Goal: Navigation & Orientation: Find specific page/section

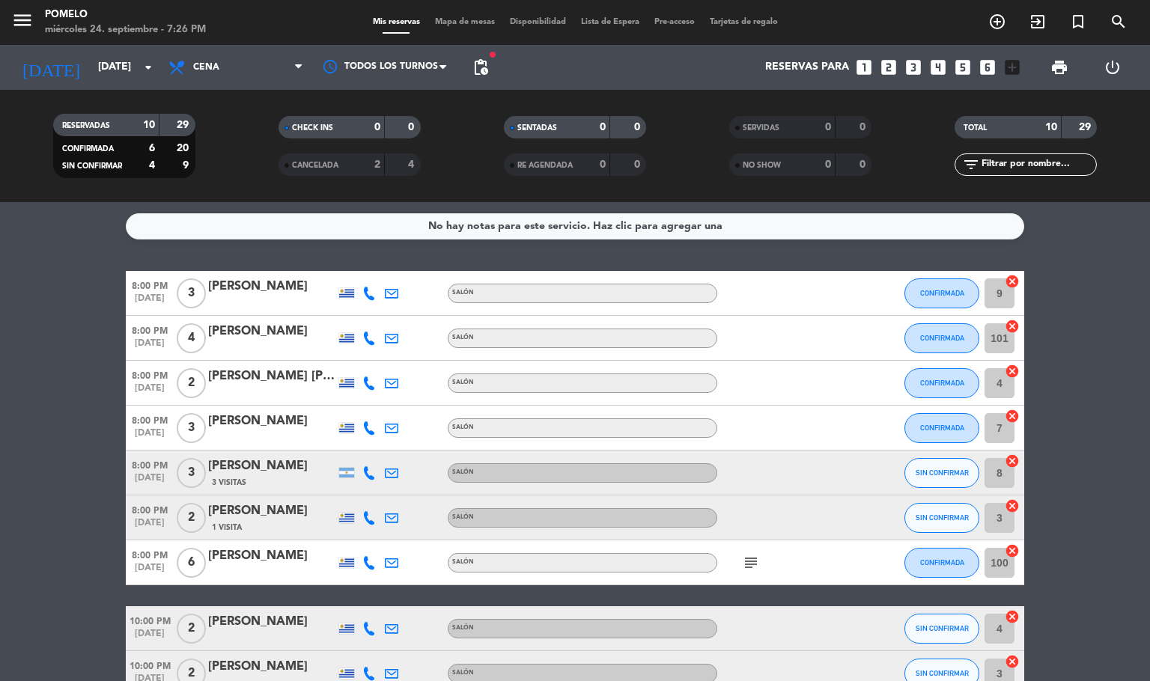
click at [52, 293] on bookings-row "8:00 PM [DATE] 3 [PERSON_NAME] Salón CONFIRMADA 9 cancel 8:00 PM [DATE] 4 [PERS…" at bounding box center [575, 506] width 1150 height 470
click at [447, 12] on div "menu Pomelo miércoles 24. septiembre - 7:28 PM Mis reservas Mapa de mesas Dispo…" at bounding box center [575, 22] width 1150 height 45
click at [448, 16] on div "Mis reservas Mapa de mesas Disponibilidad Lista de Espera Pre-acceso Tarjetas d…" at bounding box center [575, 22] width 420 height 13
click at [443, 22] on span "Mapa de mesas" at bounding box center [465, 22] width 75 height 8
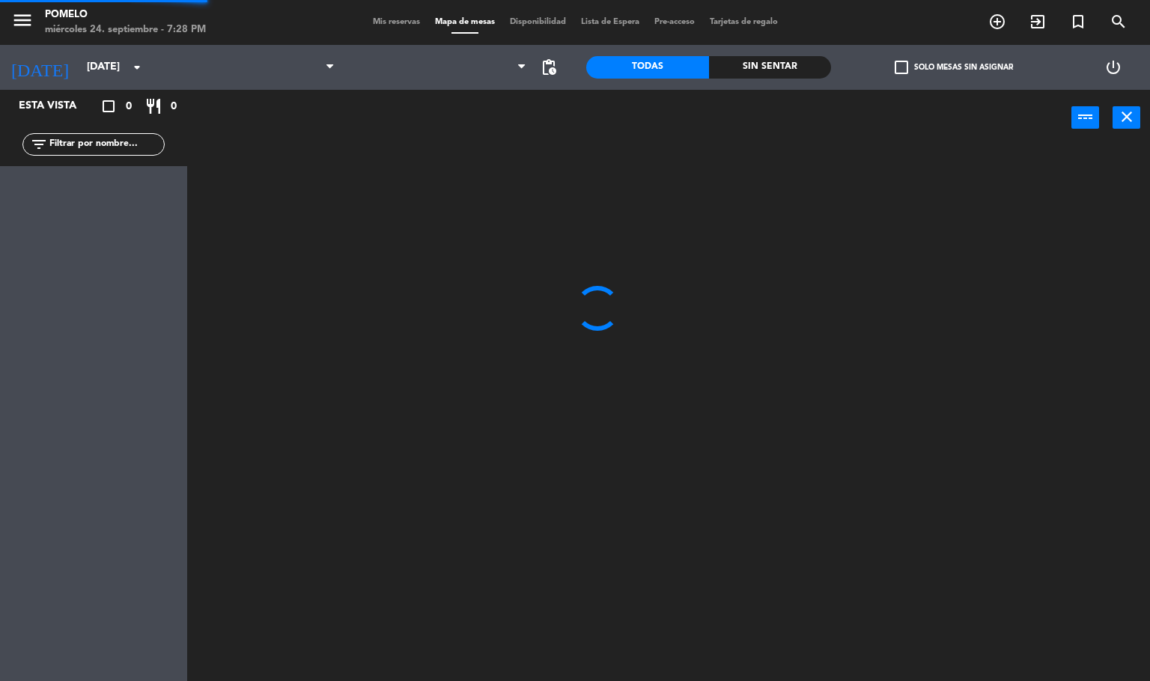
click at [386, 18] on span "Mis reservas" at bounding box center [396, 22] width 62 height 8
